Goal: Task Accomplishment & Management: Complete application form

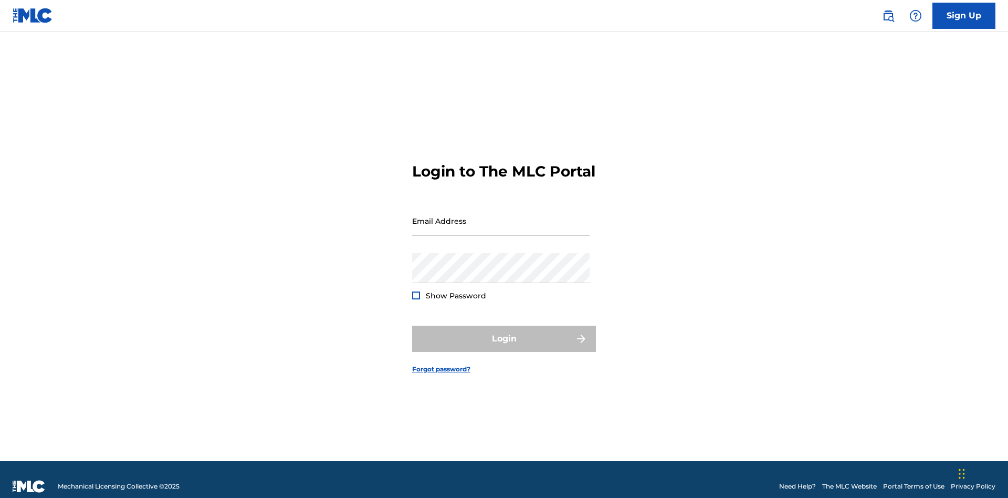
scroll to position [14, 0]
click at [501, 216] on input "Email Address" at bounding box center [500, 221] width 177 height 30
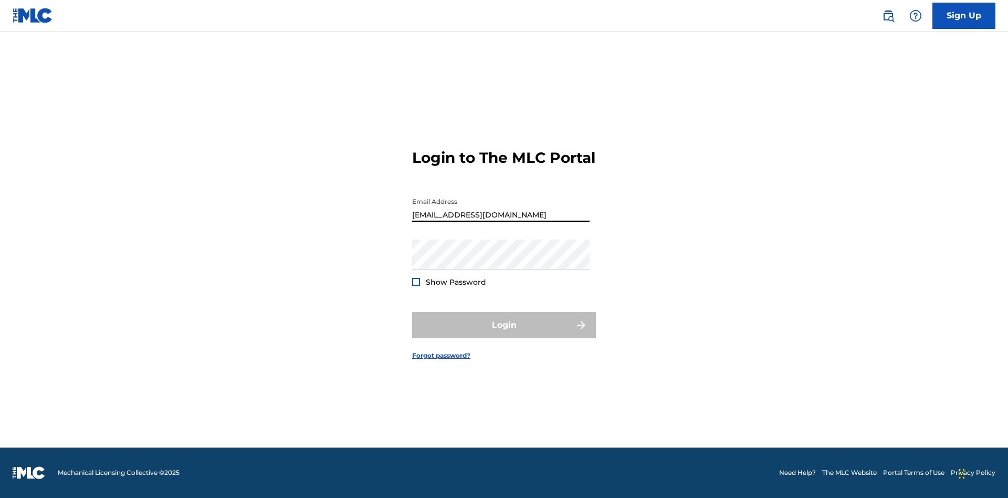
type input "bademailaddress@gmail.com"
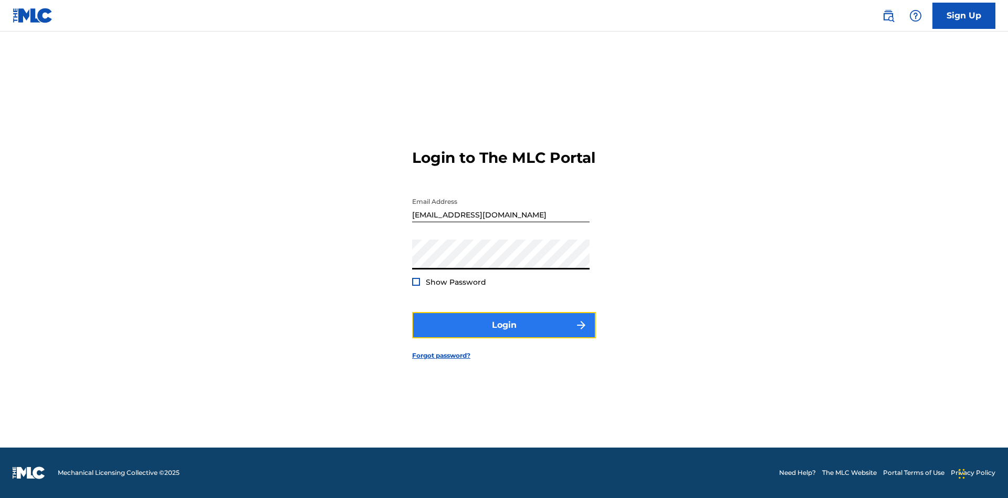
click at [504, 334] on button "Login" at bounding box center [504, 325] width 184 height 26
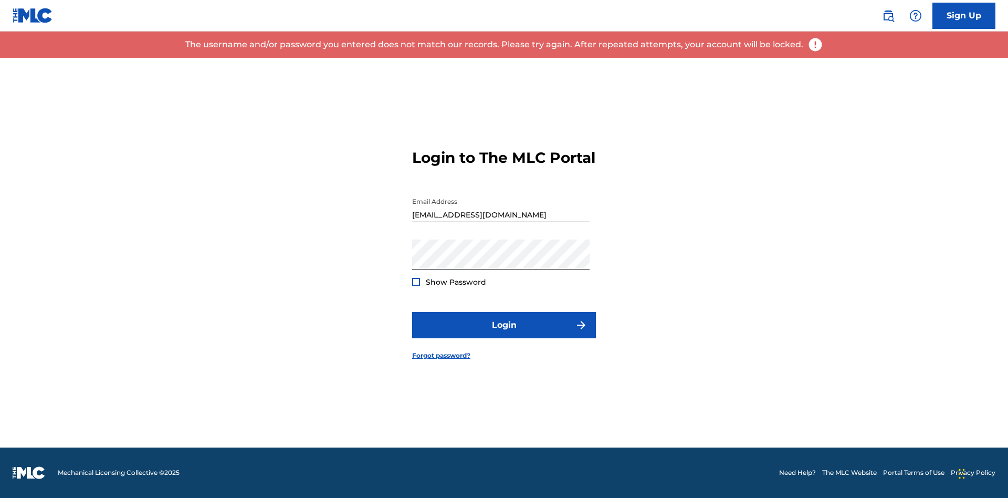
click at [501, 216] on input "bademailaddress@gmail.com" at bounding box center [500, 207] width 177 height 30
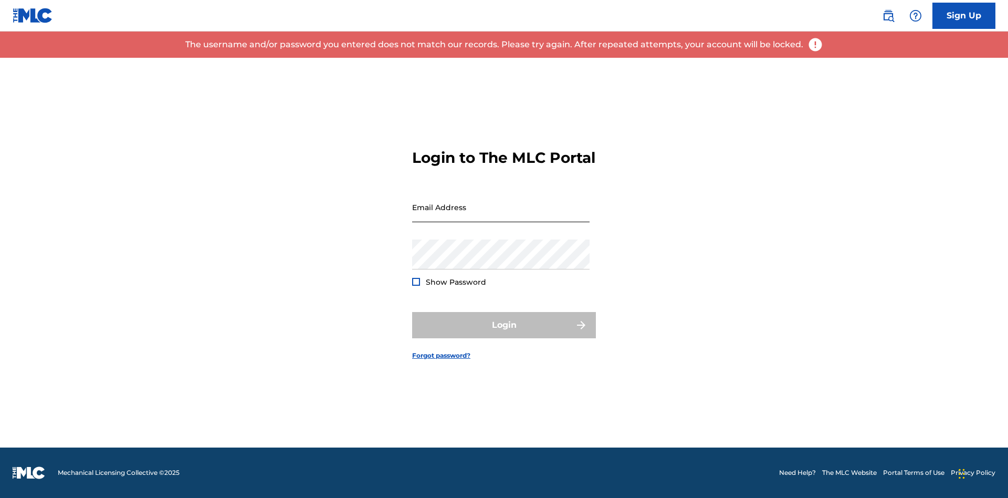
click at [501, 216] on input "Email Address" at bounding box center [500, 207] width 177 height 30
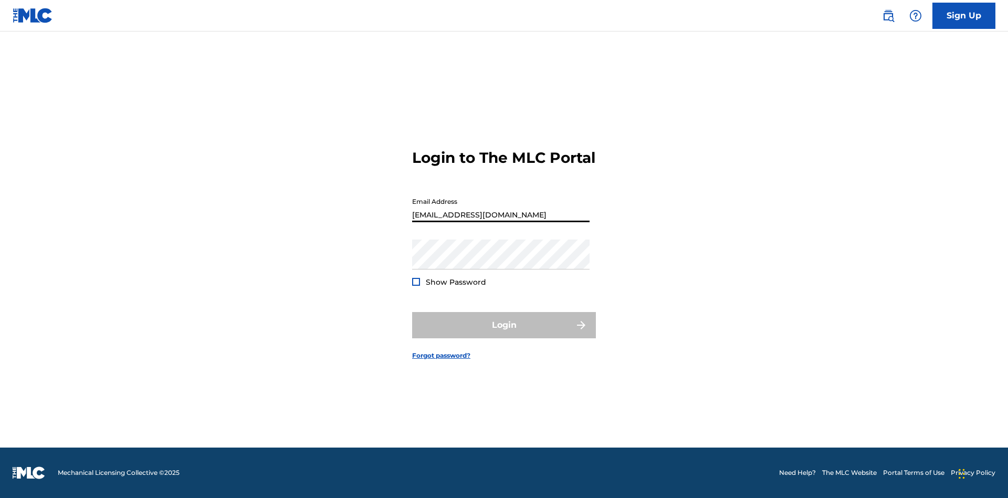
type input "Duke.McTesterson@gmail.com"
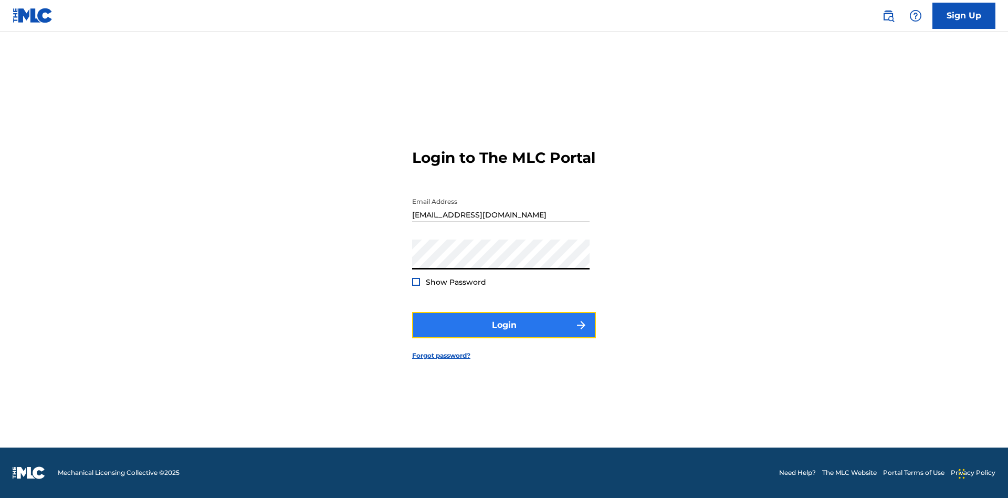
click at [504, 334] on button "Login" at bounding box center [504, 325] width 184 height 26
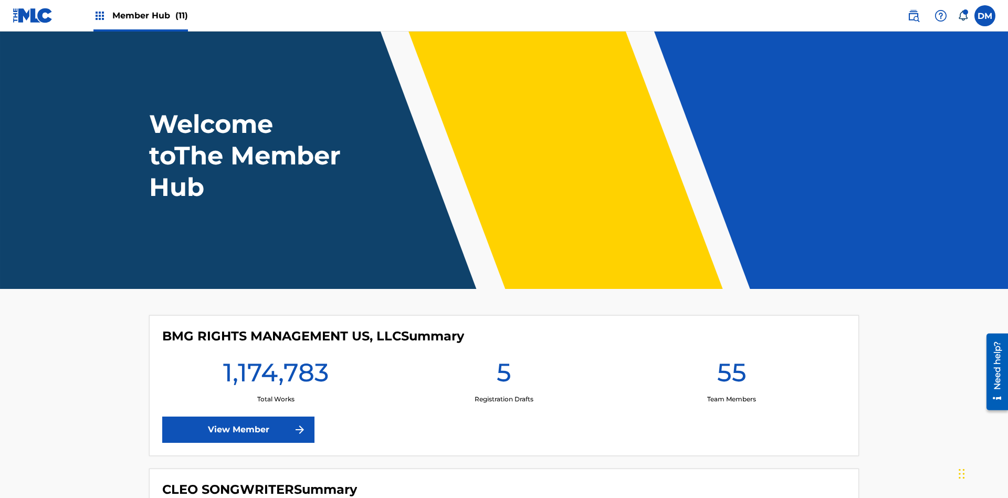
click at [150, 15] on span "Member Hub (11)" at bounding box center [150, 15] width 76 height 12
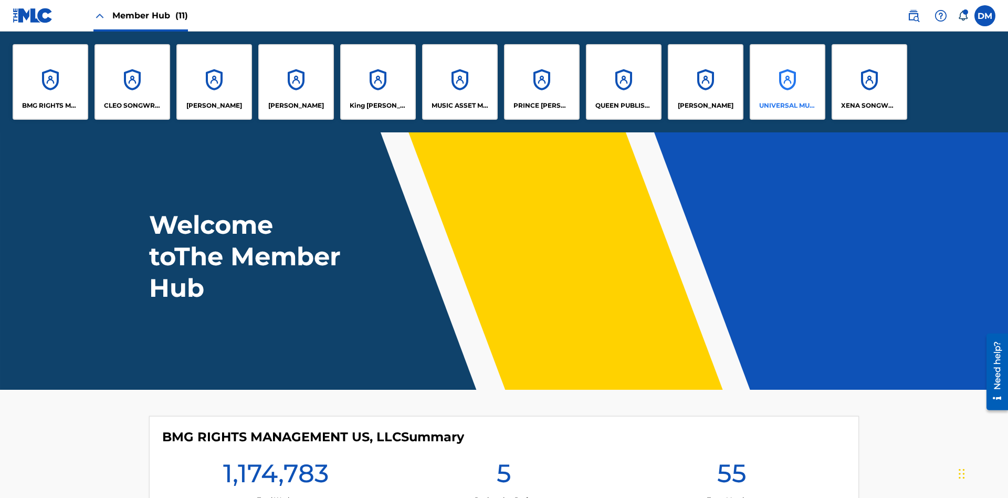
click at [787, 106] on p "UNIVERSAL MUSIC PUB GROUP" at bounding box center [787, 105] width 57 height 9
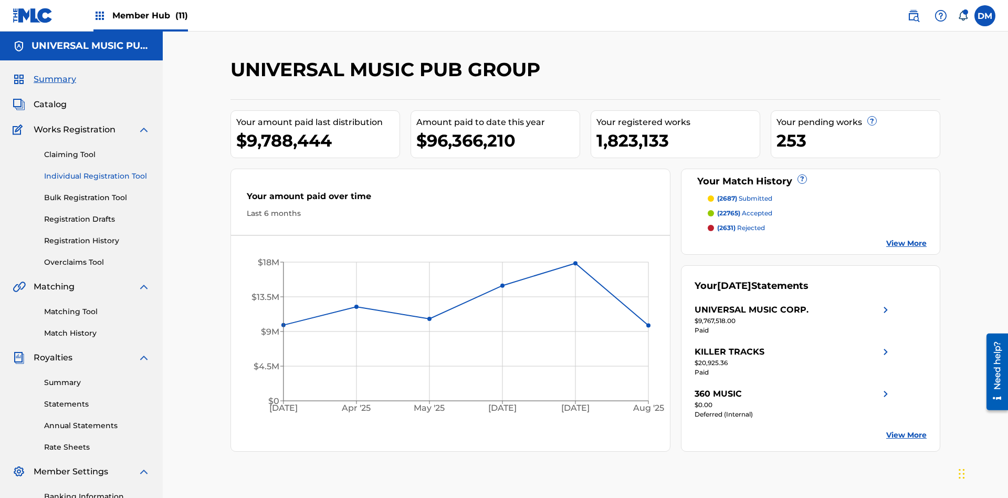
click at [97, 171] on link "Individual Registration Tool" at bounding box center [97, 176] width 106 height 11
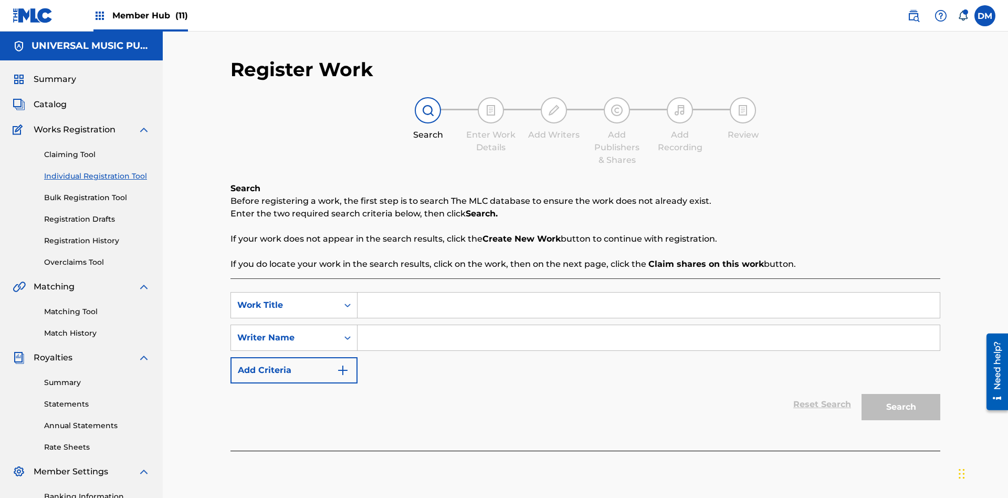
click at [648, 292] on input "Search Form" at bounding box center [649, 304] width 582 height 25
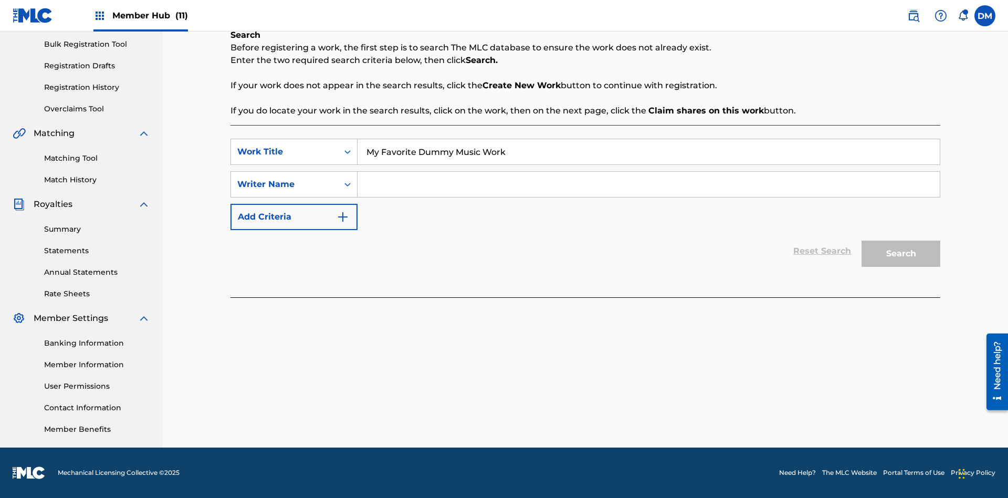
type input "My Favorite Dummy Music Work"
click at [648, 184] on input "Search Form" at bounding box center [649, 184] width 582 height 25
type input "1234567890"
click at [901, 254] on button "Search" at bounding box center [901, 253] width 79 height 26
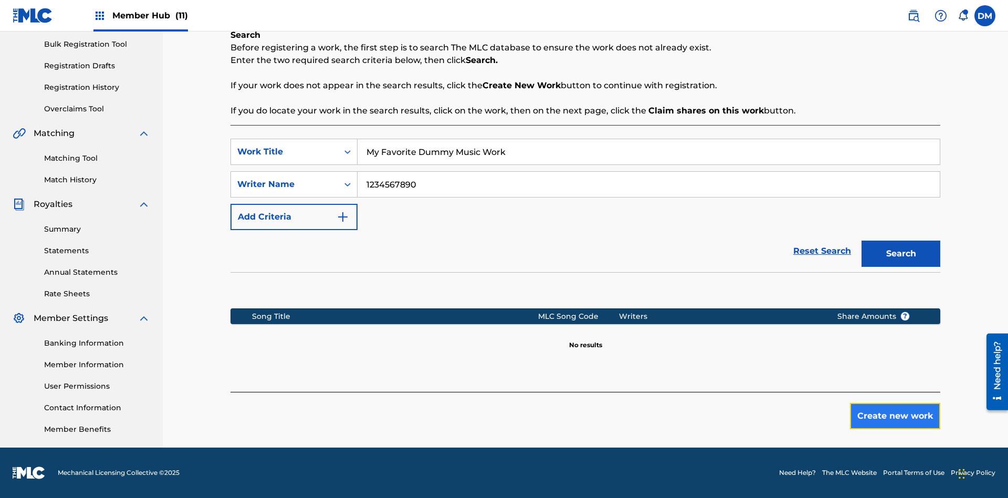
click at [895, 416] on button "Create new work" at bounding box center [895, 416] width 90 height 26
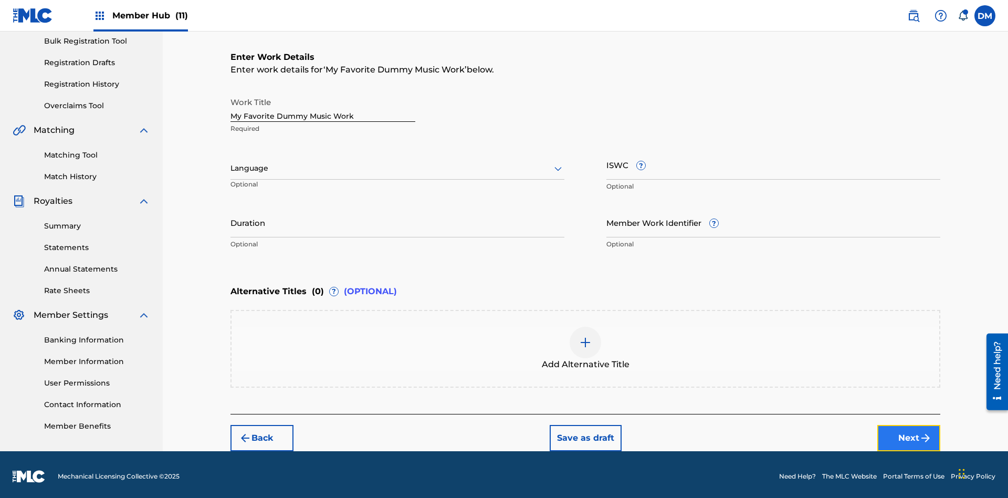
click at [909, 434] on button "Next" at bounding box center [908, 438] width 63 height 26
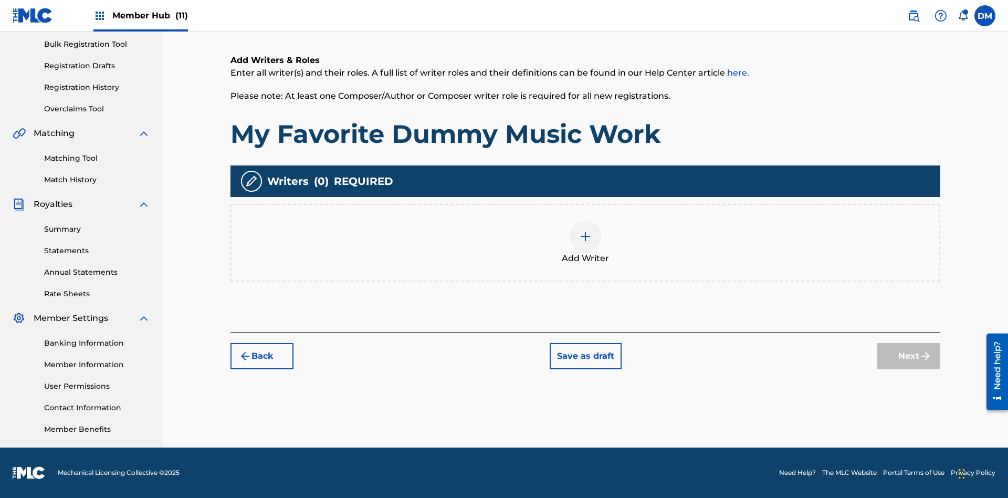
click at [585, 242] on img at bounding box center [585, 236] width 13 height 13
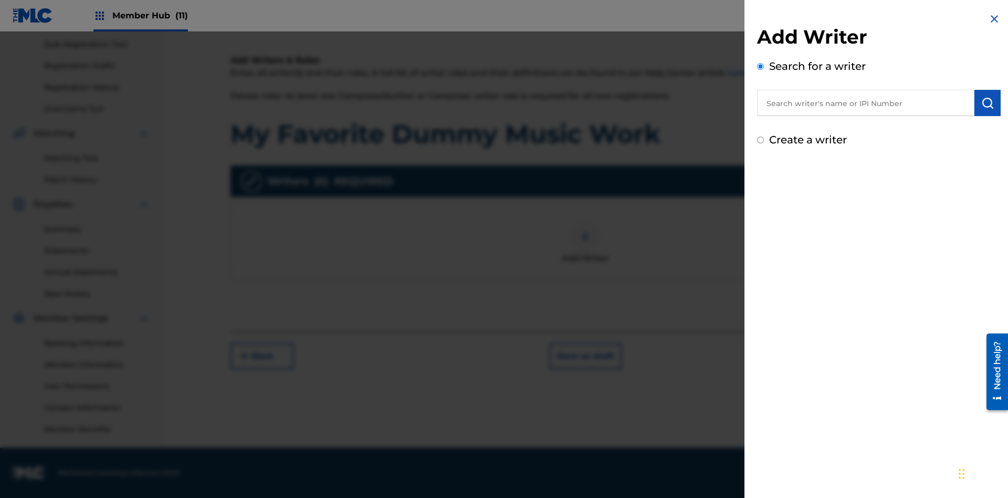
click at [866, 103] on input "text" at bounding box center [865, 103] width 217 height 26
type input "MARK STEVEN BERKOWITZ"
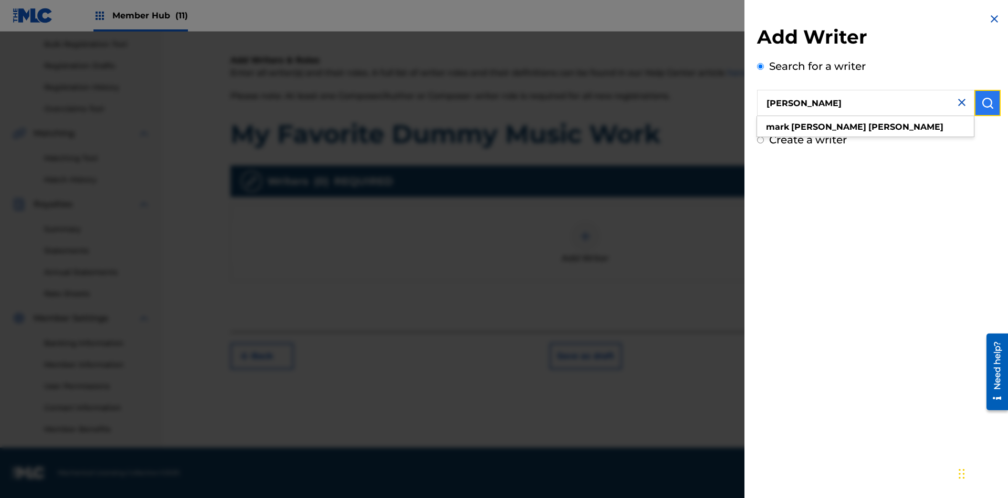
click at [988, 103] on img "submit" at bounding box center [987, 103] width 13 height 13
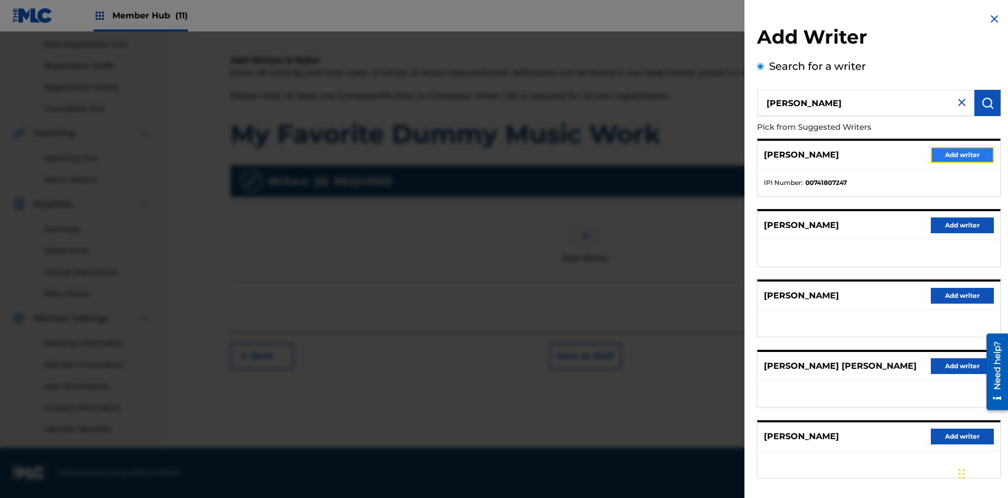
click at [962, 154] on button "Add writer" at bounding box center [962, 155] width 63 height 16
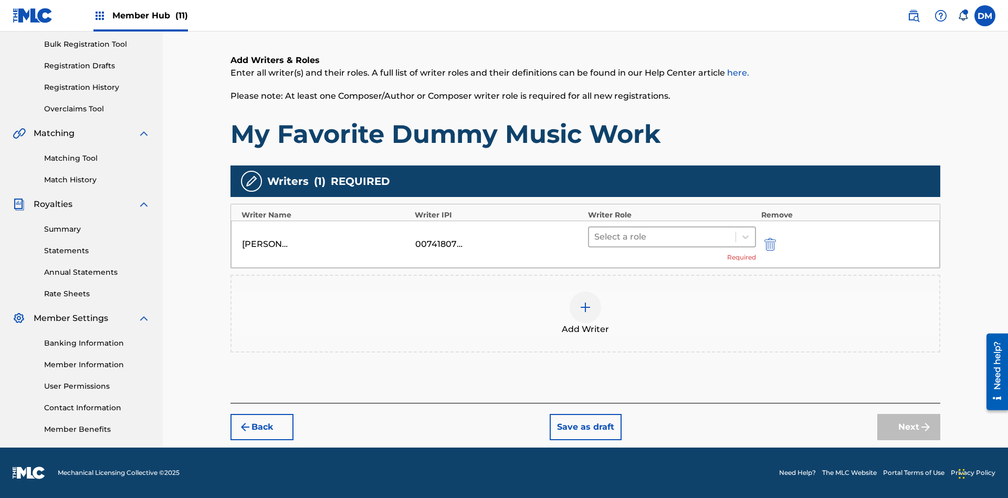
click at [595, 236] on input "text" at bounding box center [595, 236] width 2 height 13
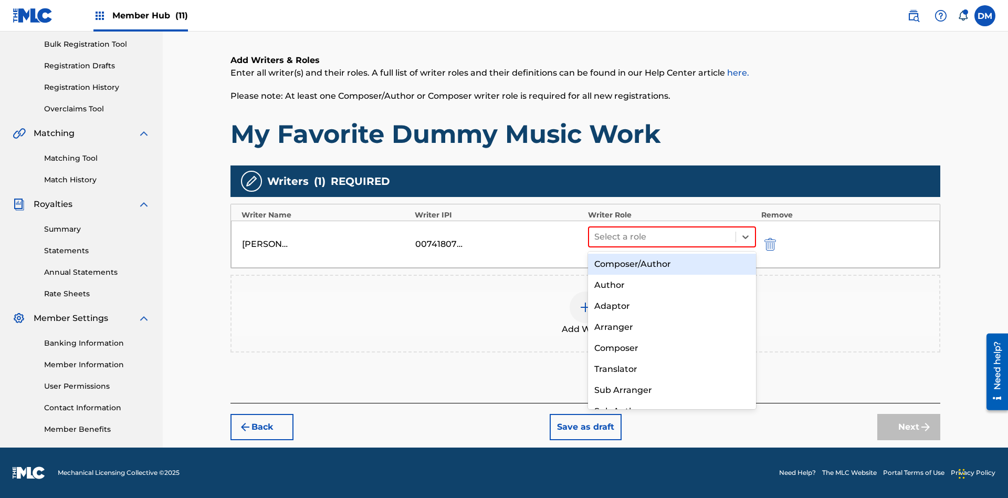
click at [671, 348] on div "Composer" at bounding box center [672, 348] width 168 height 21
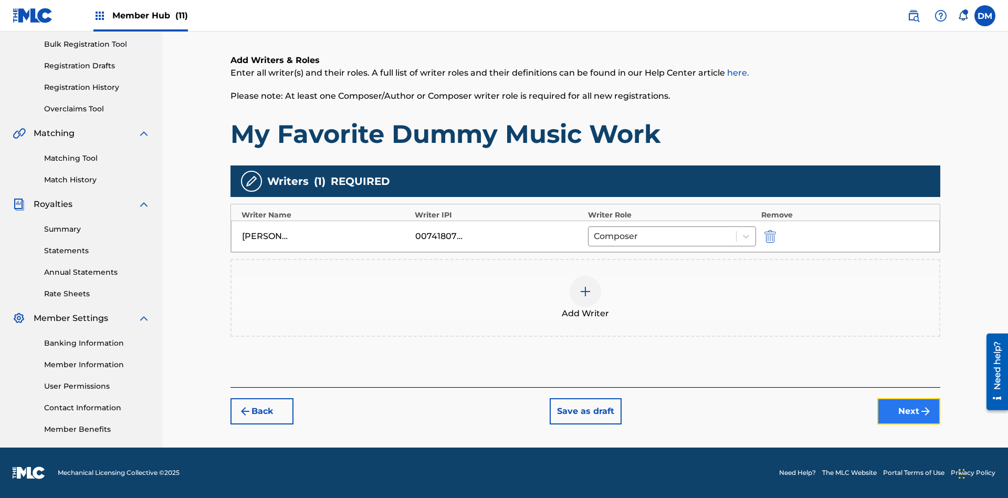
click at [909, 411] on button "Next" at bounding box center [908, 411] width 63 height 26
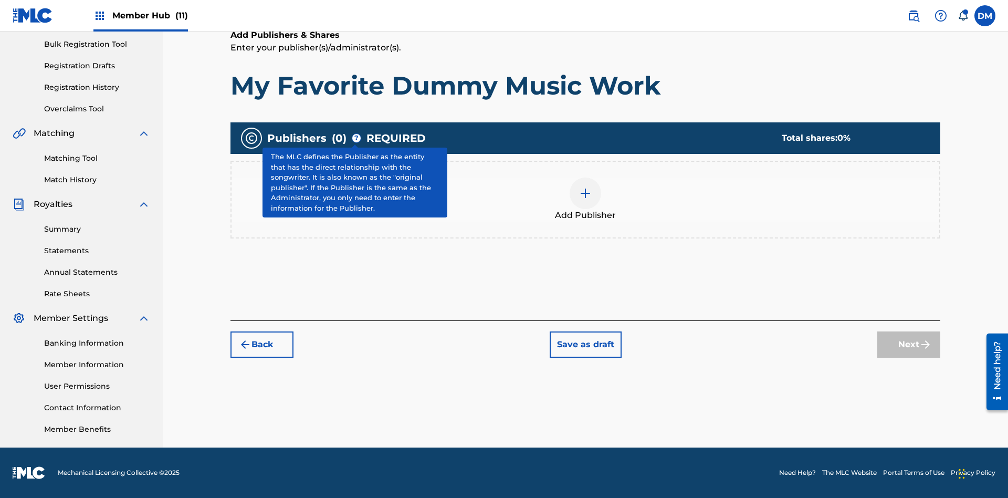
click at [585, 193] on img at bounding box center [585, 193] width 13 height 13
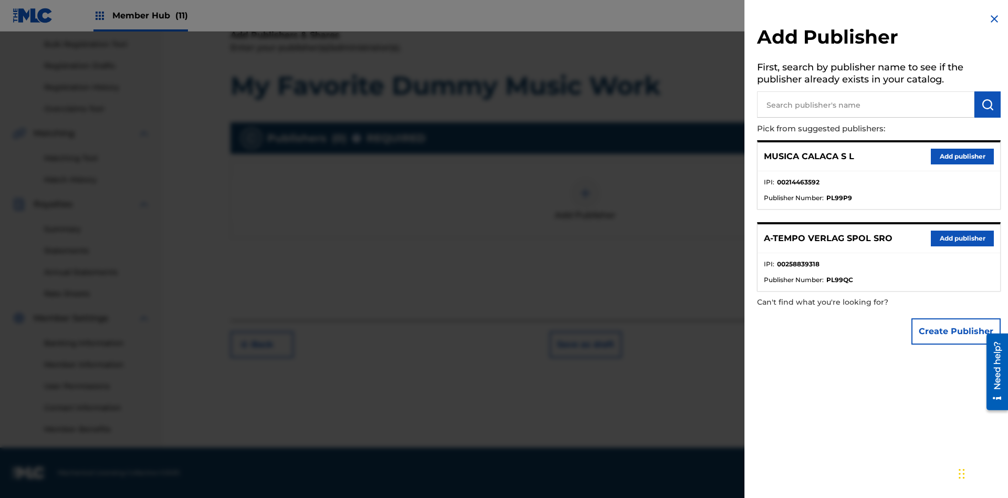
click at [866, 104] on input "text" at bounding box center [865, 104] width 217 height 26
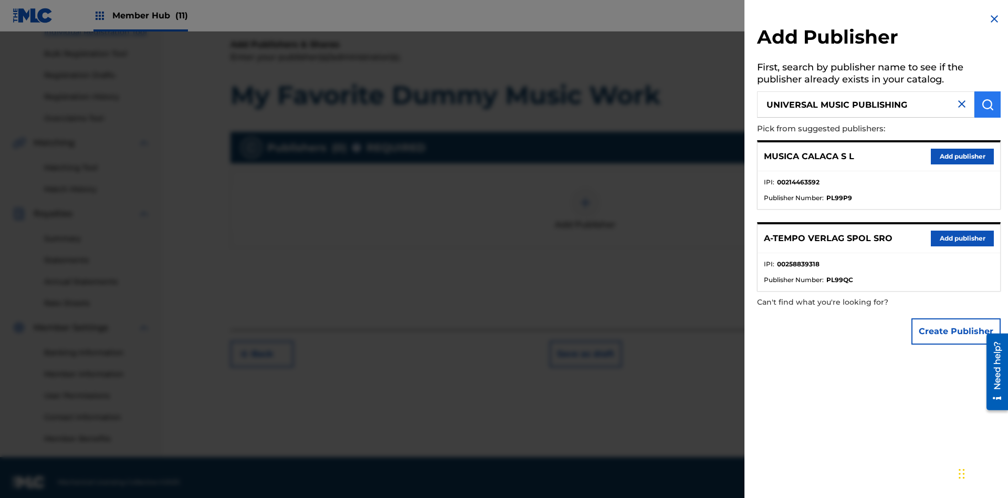
type input "UNIVERSAL MUSIC PUBLISHING"
click at [988, 104] on img "submit" at bounding box center [987, 104] width 13 height 13
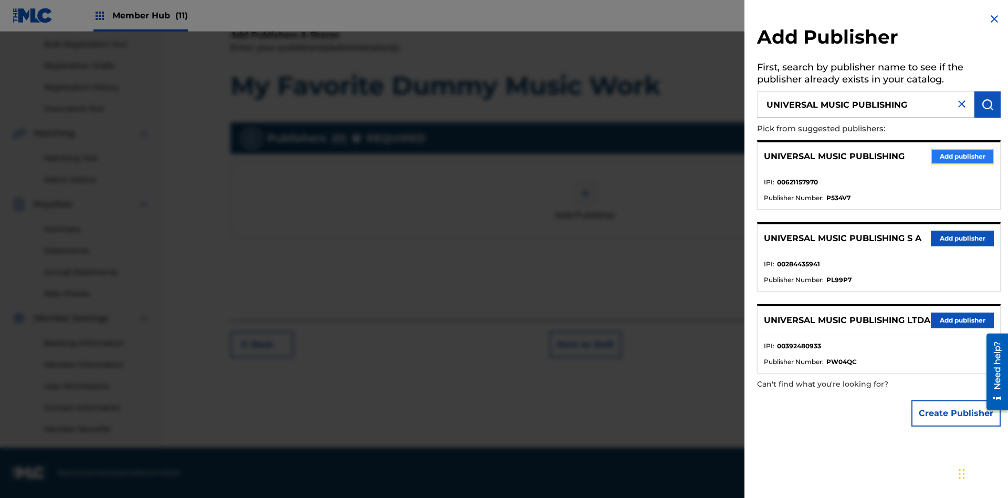
click at [962, 156] on button "Add publisher" at bounding box center [962, 157] width 63 height 16
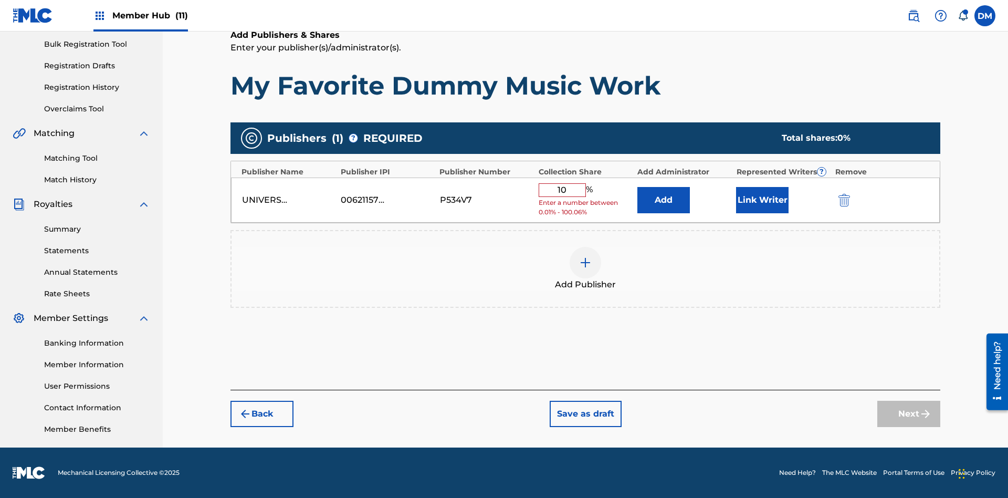
type input "100"
